Goal: Task Accomplishment & Management: Use online tool/utility

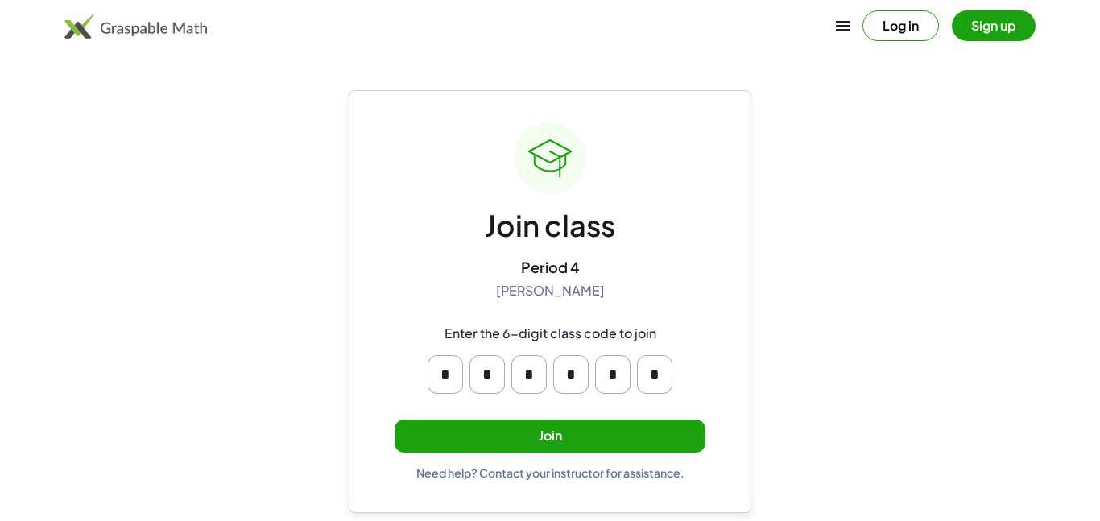
click at [493, 424] on button "Join" at bounding box center [549, 435] width 311 height 33
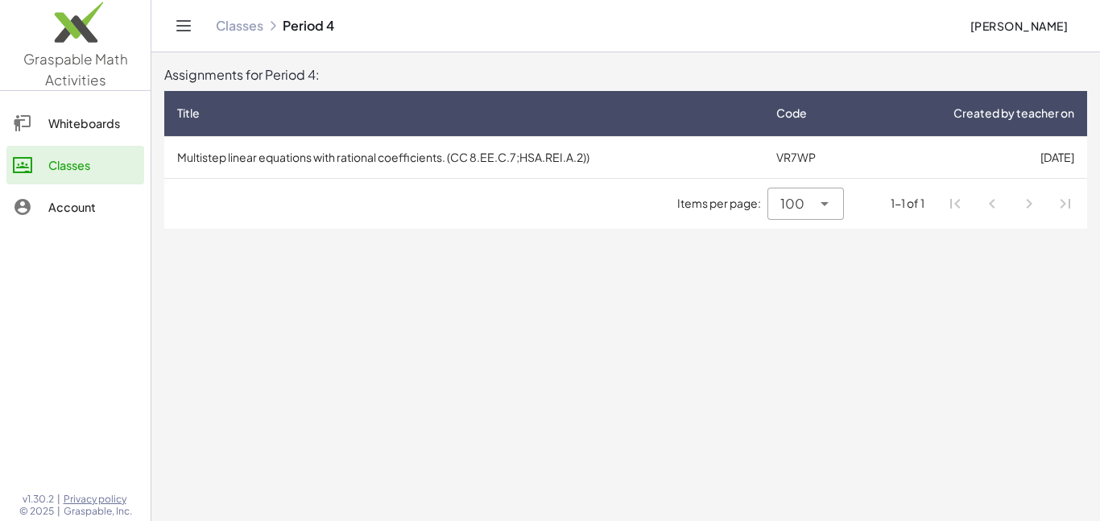
click at [785, 213] on span "100" at bounding box center [792, 203] width 24 height 19
click at [642, 306] on main "Assignments for Period 4: Title Code Created by teacher on Multistep linear equ…" at bounding box center [625, 260] width 948 height 521
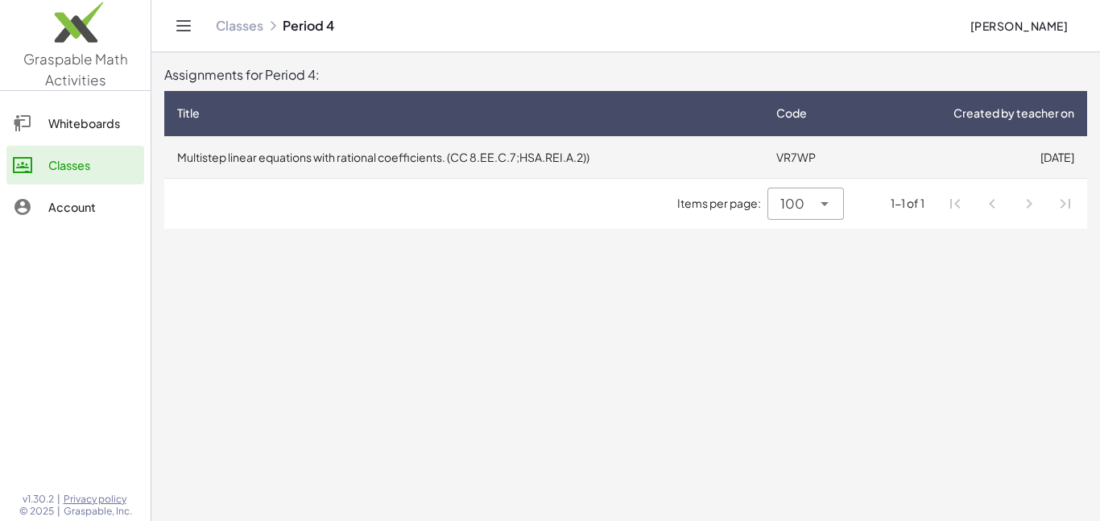
click at [458, 156] on td "Multistep linear equations with rational coefficients. (CC 8.EE.C.7;HSA.REI.A.2…" at bounding box center [463, 157] width 599 height 42
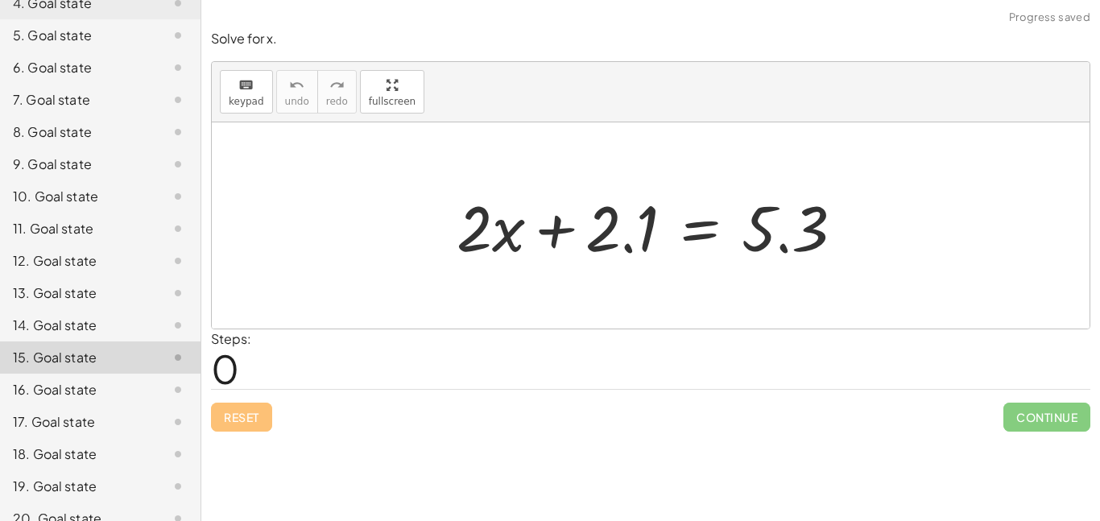
scroll to position [324, 0]
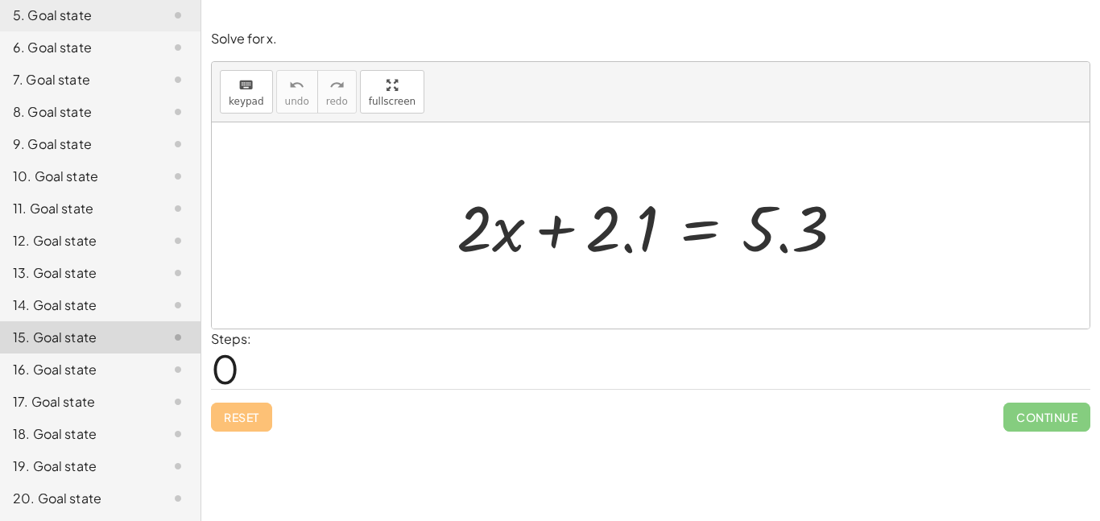
click at [143, 363] on div at bounding box center [164, 369] width 45 height 19
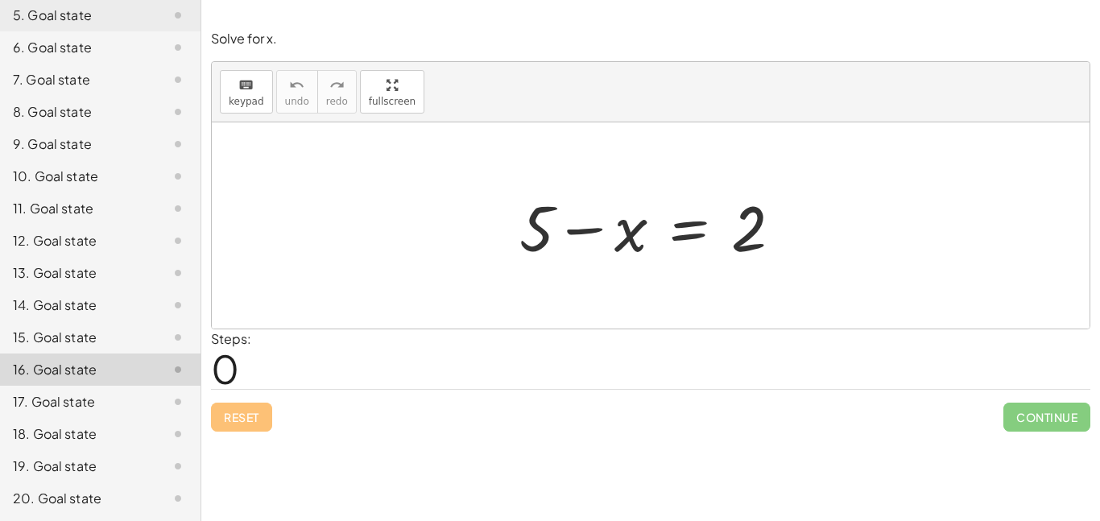
drag, startPoint x: 485, startPoint y: 246, endPoint x: 809, endPoint y: 235, distance: 323.8
click at [809, 235] on div at bounding box center [650, 225] width 877 height 206
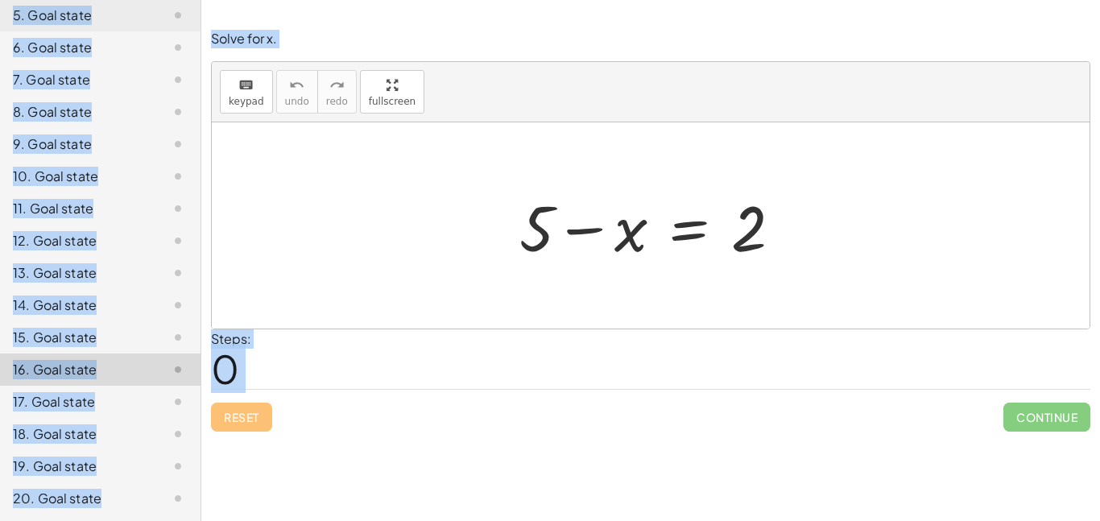
click at [809, 235] on div at bounding box center [650, 225] width 877 height 206
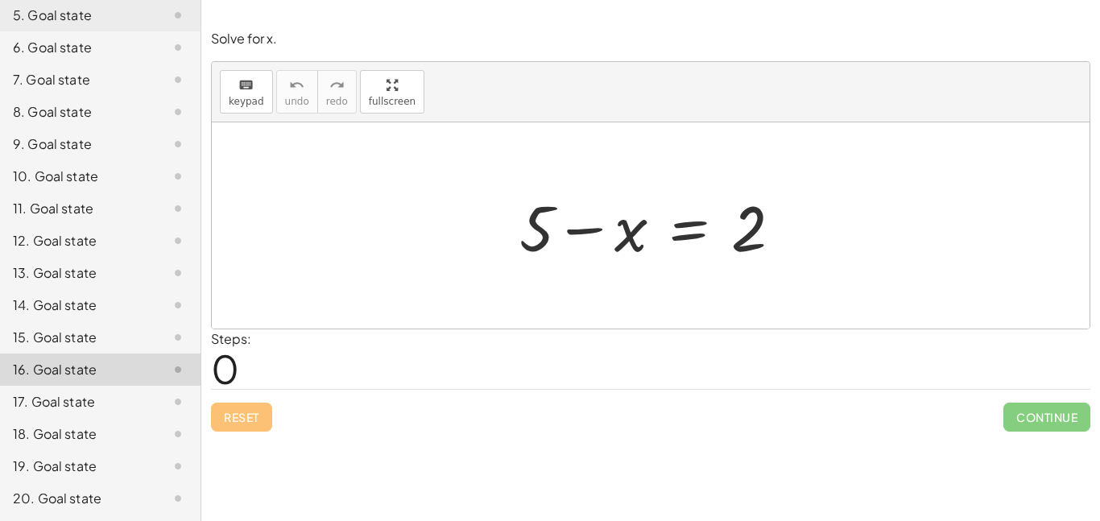
click at [809, 235] on div at bounding box center [650, 225] width 877 height 206
click at [715, 223] on div at bounding box center [656, 225] width 291 height 83
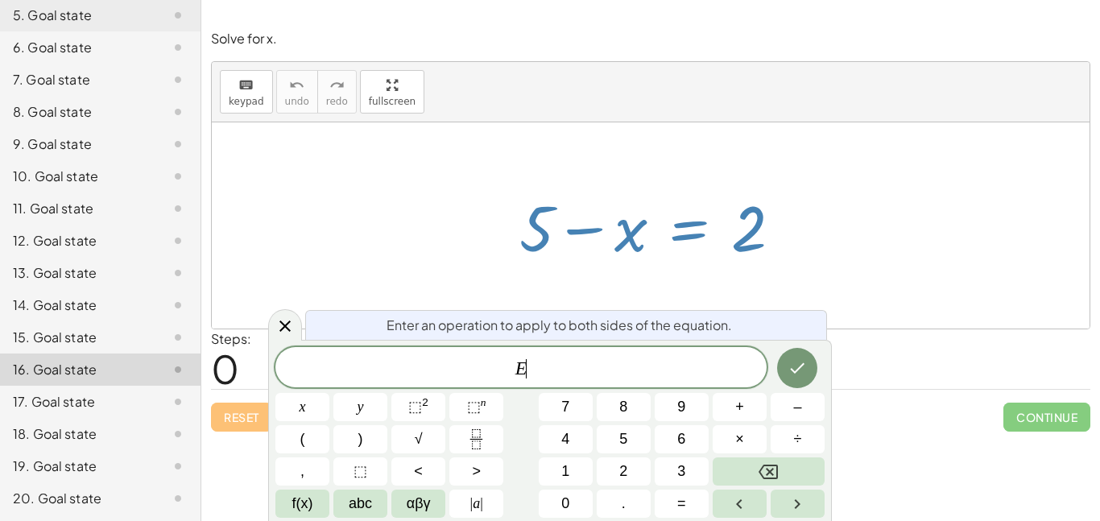
click at [715, 223] on div at bounding box center [656, 225] width 291 height 83
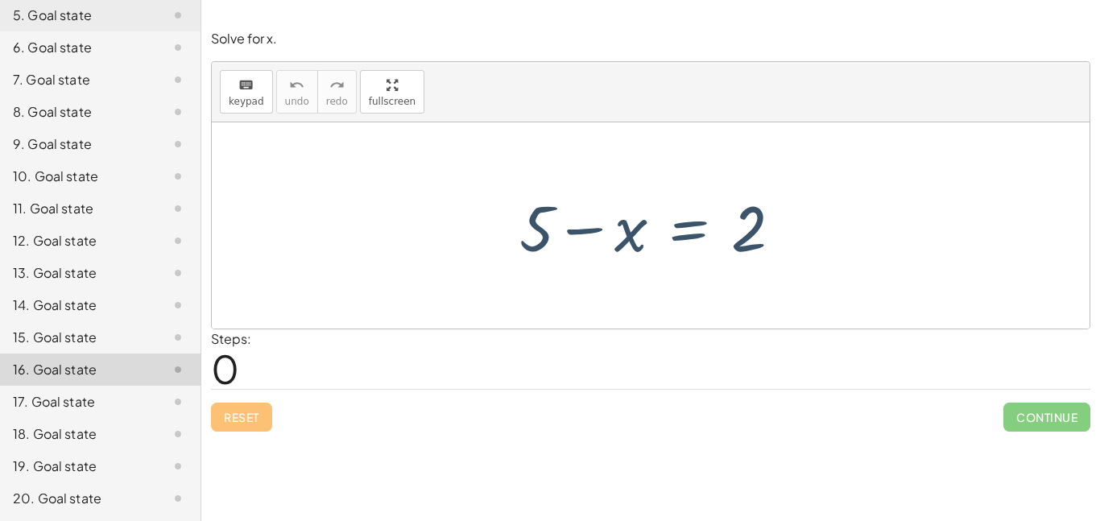
click at [712, 267] on div "+ 5 − x = 2" at bounding box center [651, 225] width 312 height 91
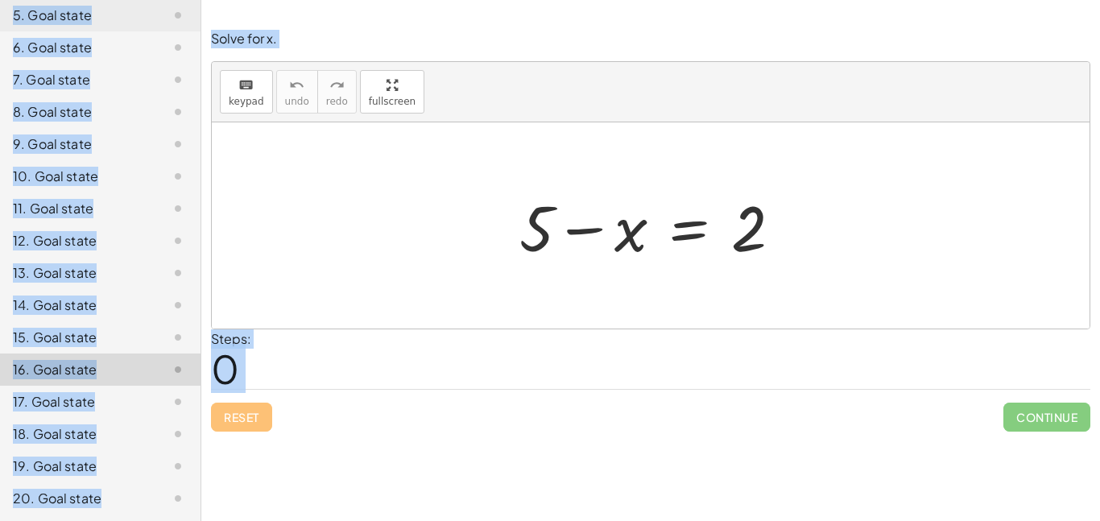
click at [619, 227] on div at bounding box center [656, 225] width 291 height 83
click at [619, 229] on div at bounding box center [656, 225] width 291 height 83
click at [398, 268] on div at bounding box center [650, 225] width 877 height 206
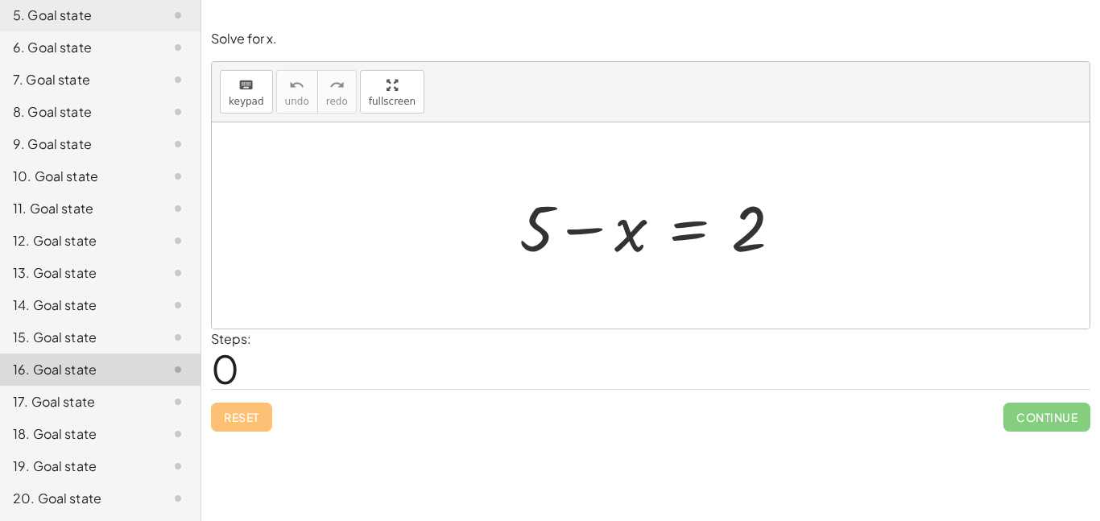
click at [39, 450] on div "17. Goal state" at bounding box center [100, 466] width 200 height 32
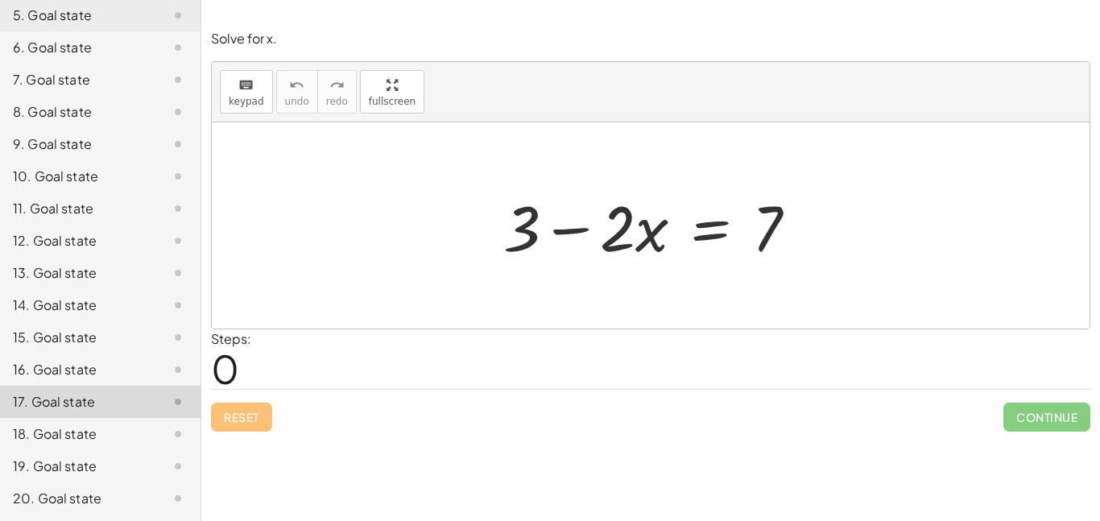
click at [29, 433] on div "18. Goal state" at bounding box center [78, 433] width 130 height 19
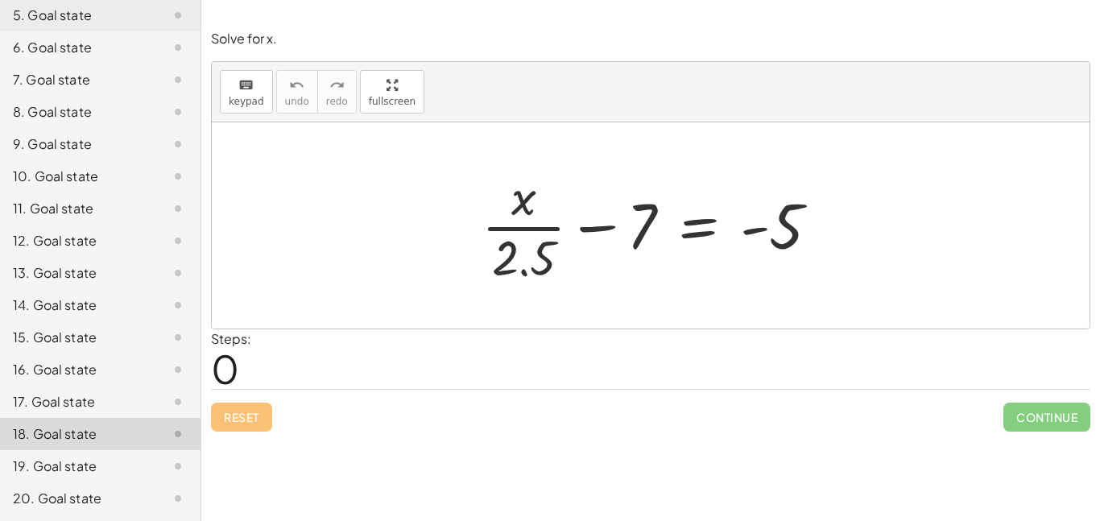
click at [97, 473] on div "19. Goal state" at bounding box center [78, 465] width 130 height 19
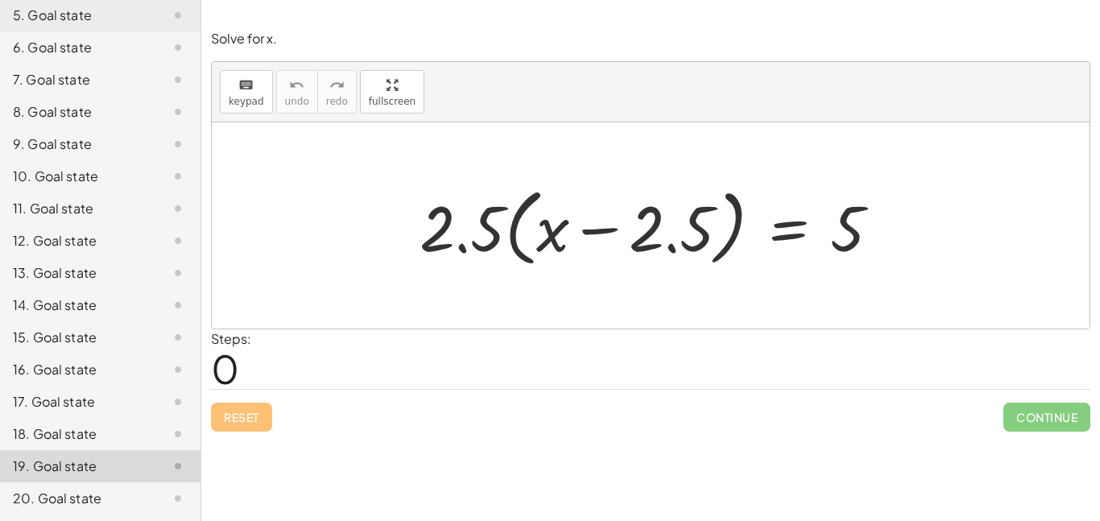
click at [100, 505] on div "20. Goal state" at bounding box center [78, 498] width 130 height 19
